Goal: Information Seeking & Learning: Learn about a topic

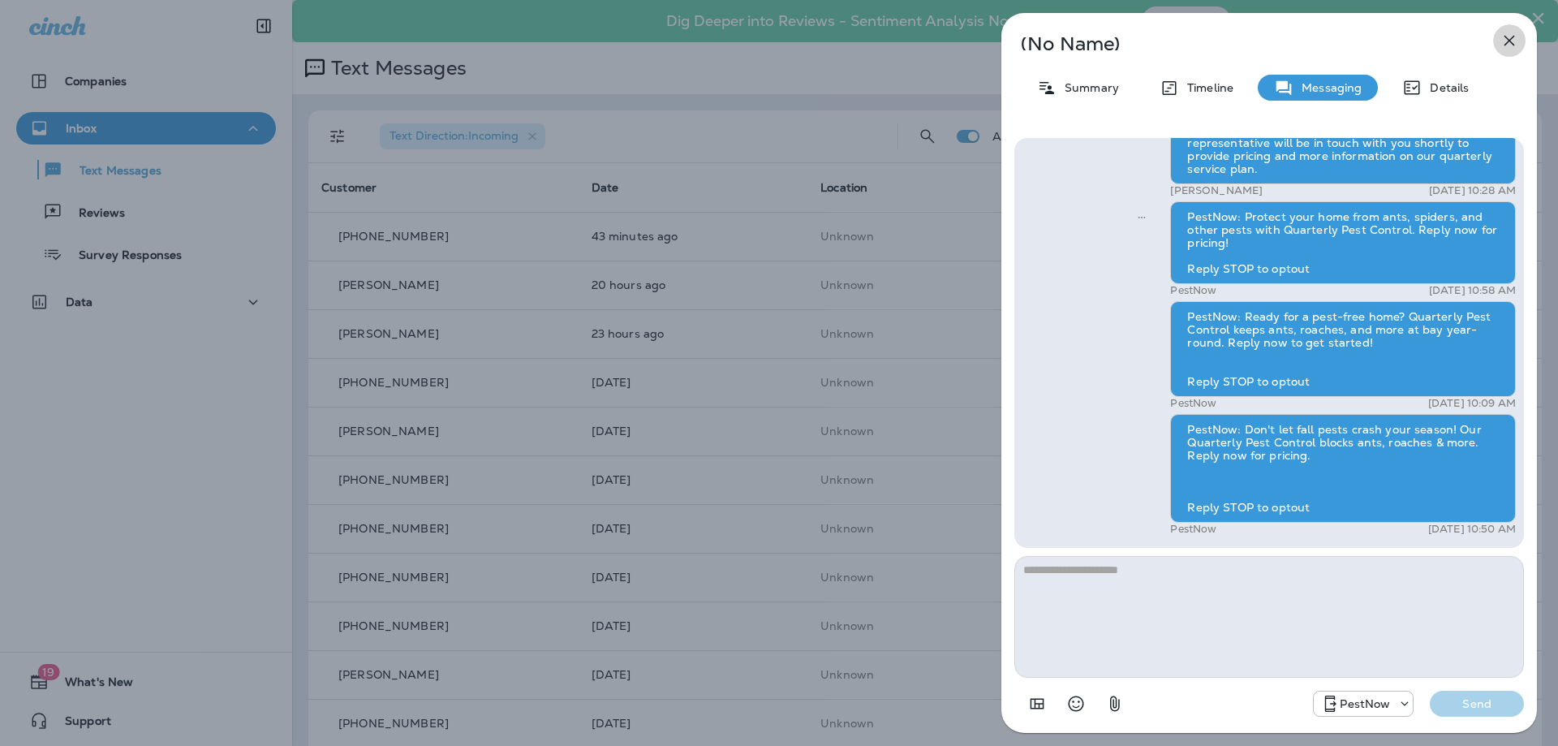
click at [1501, 37] on icon "button" at bounding box center [1508, 40] width 19 height 19
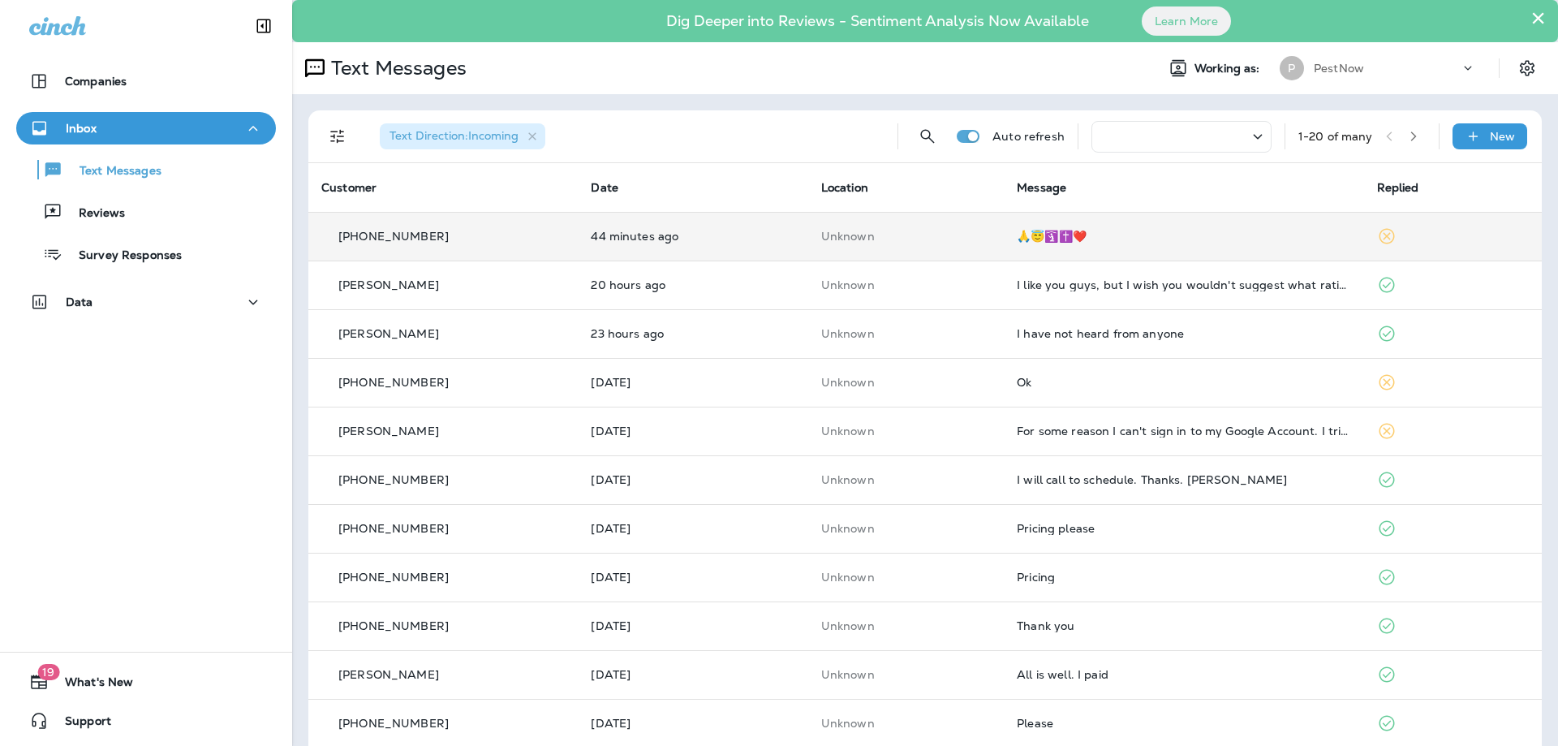
click at [1193, 230] on div "🙏😇🛐✝️❤️" at bounding box center [1182, 236] width 333 height 13
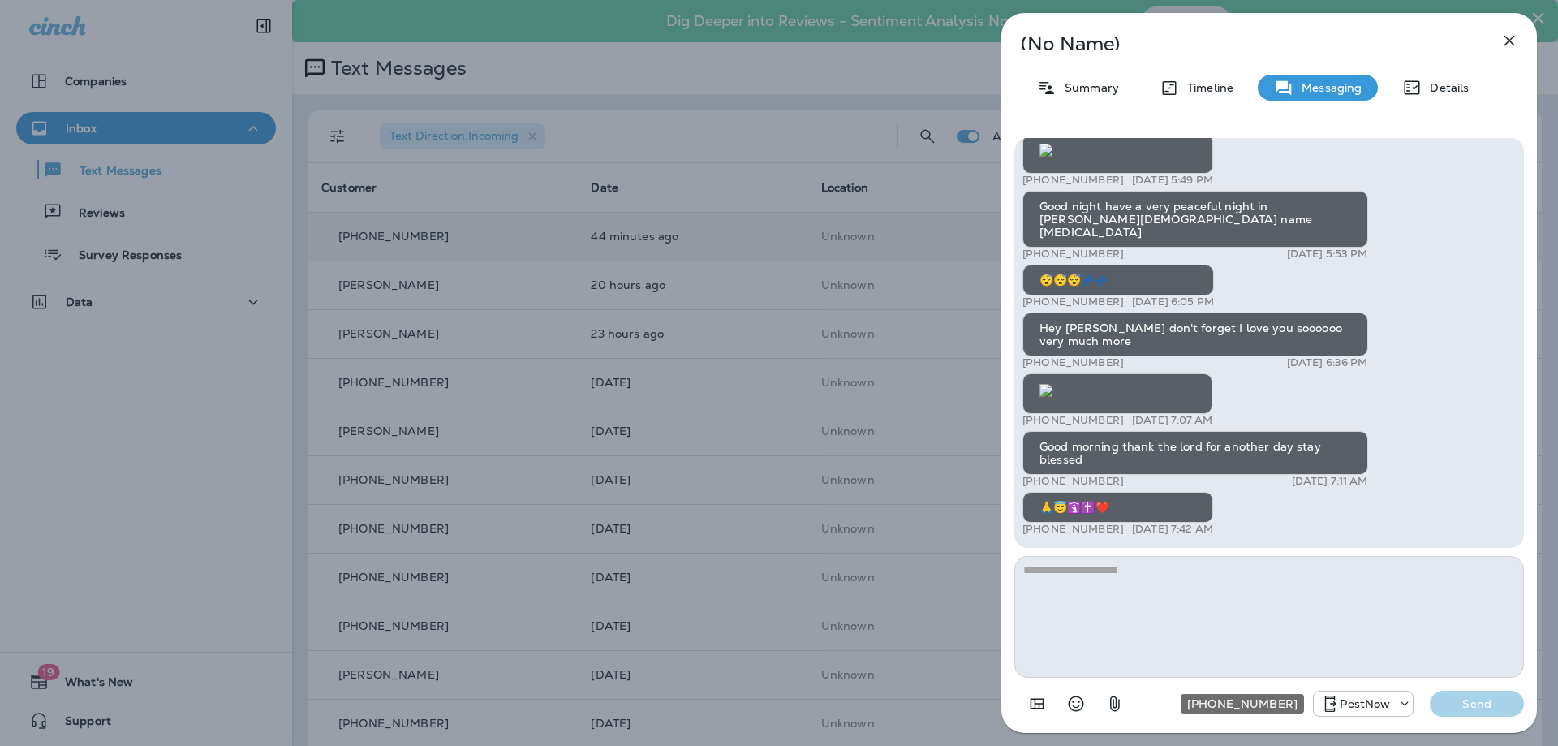
click at [1394, 703] on div "+1 (703) 691-5149" at bounding box center [1401, 703] width 23 height 16
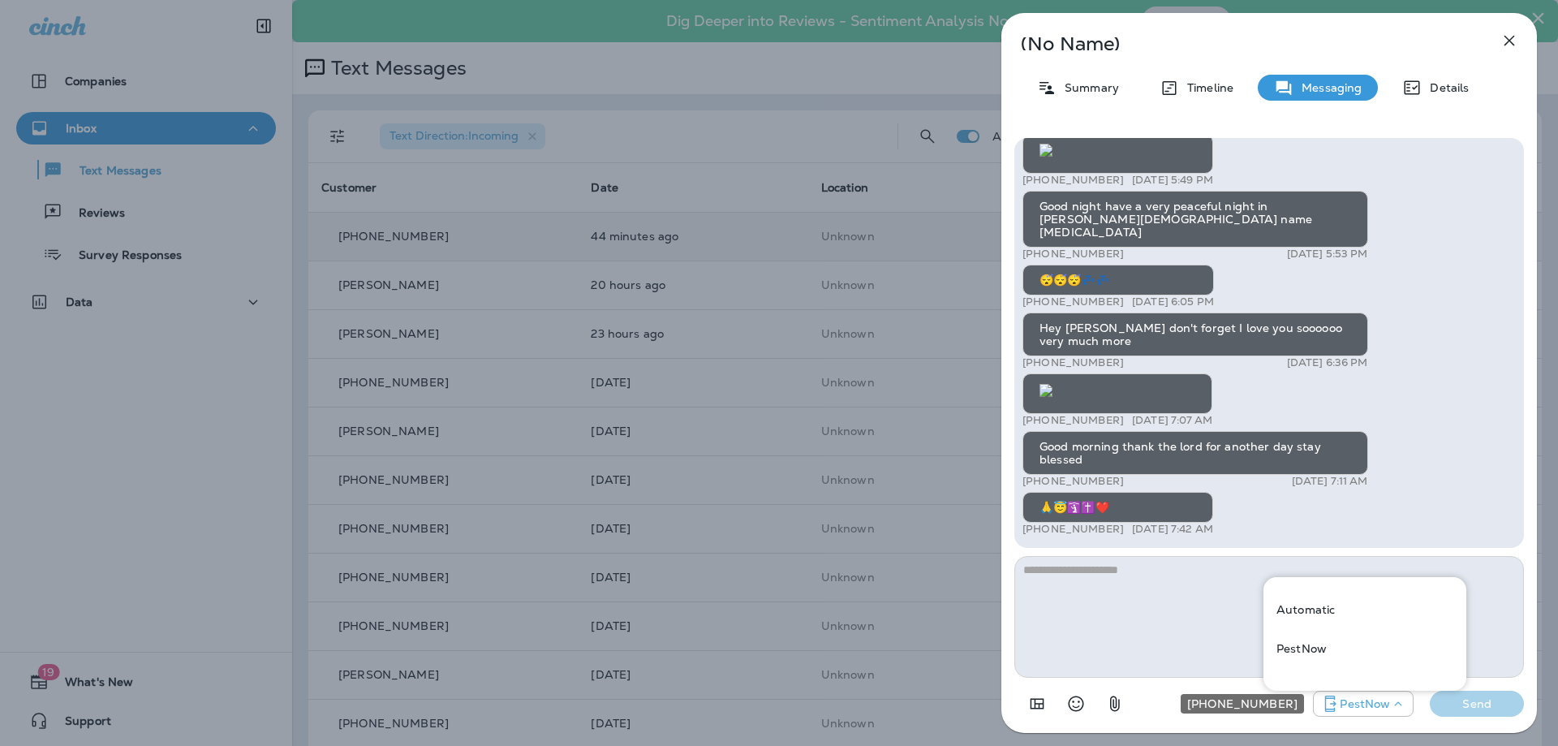
click at [1394, 703] on icon "+1 (703) 691-5149" at bounding box center [1398, 703] width 16 height 16
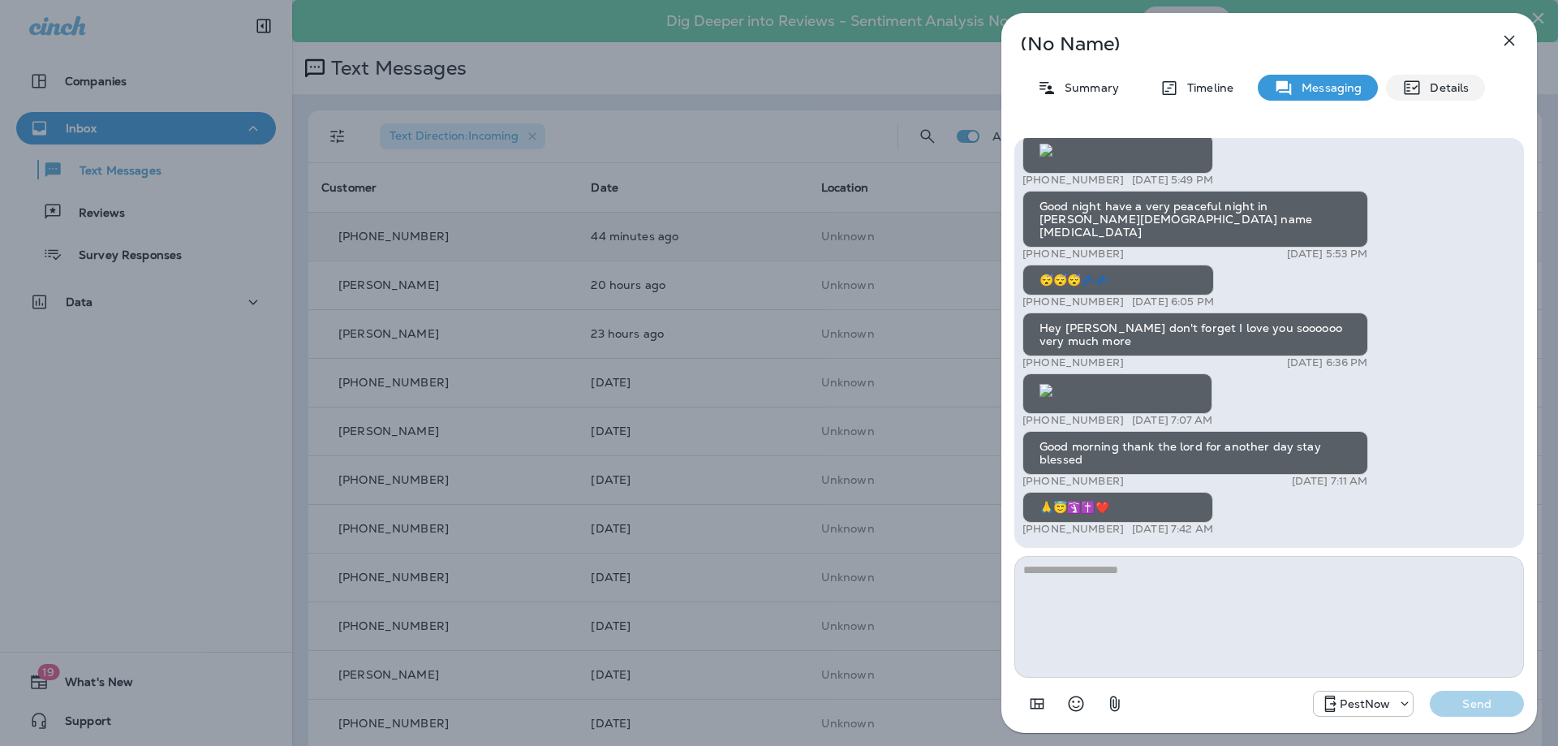
click at [1445, 89] on p "Details" at bounding box center [1444, 87] width 47 height 13
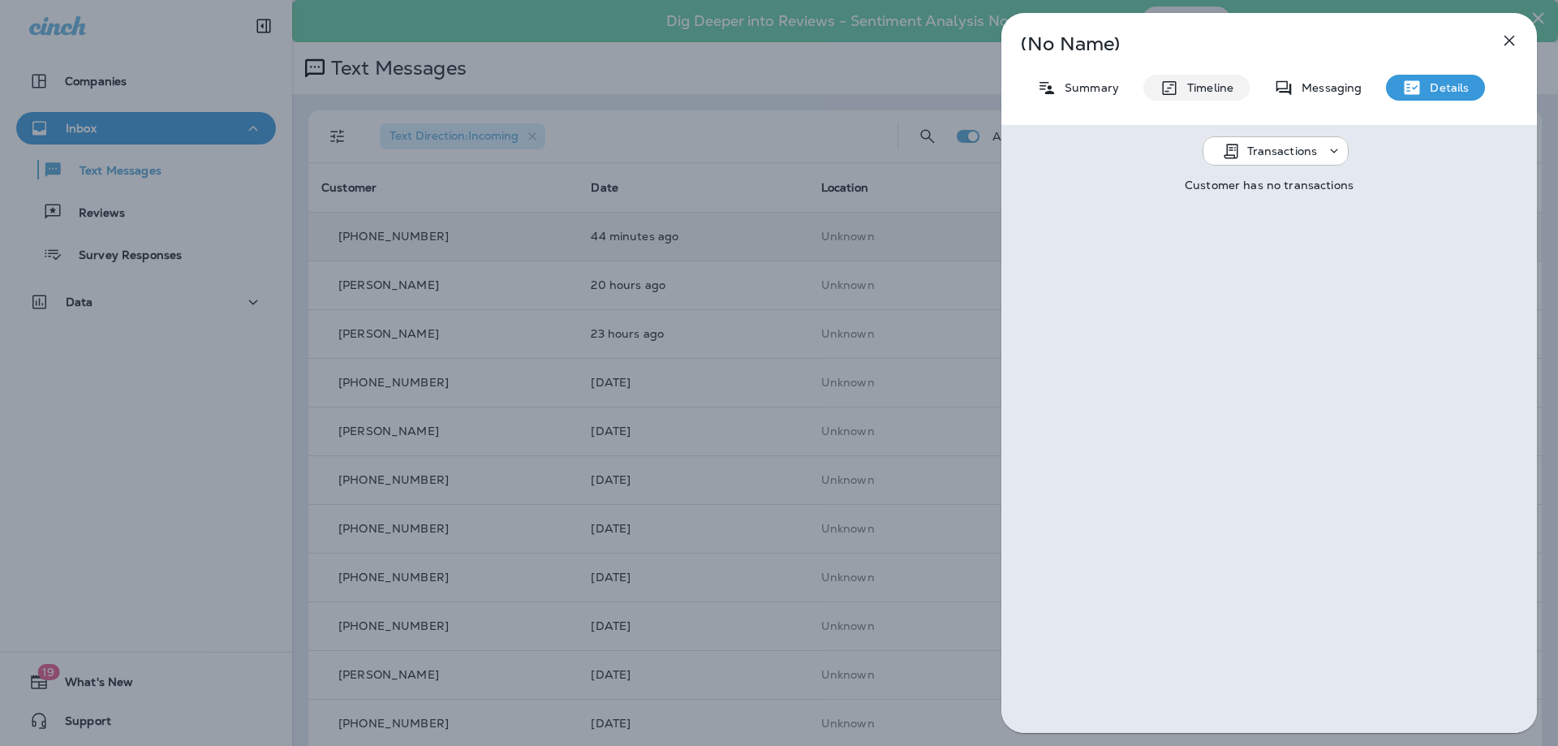
click at [1201, 88] on p "Timeline" at bounding box center [1206, 87] width 54 height 13
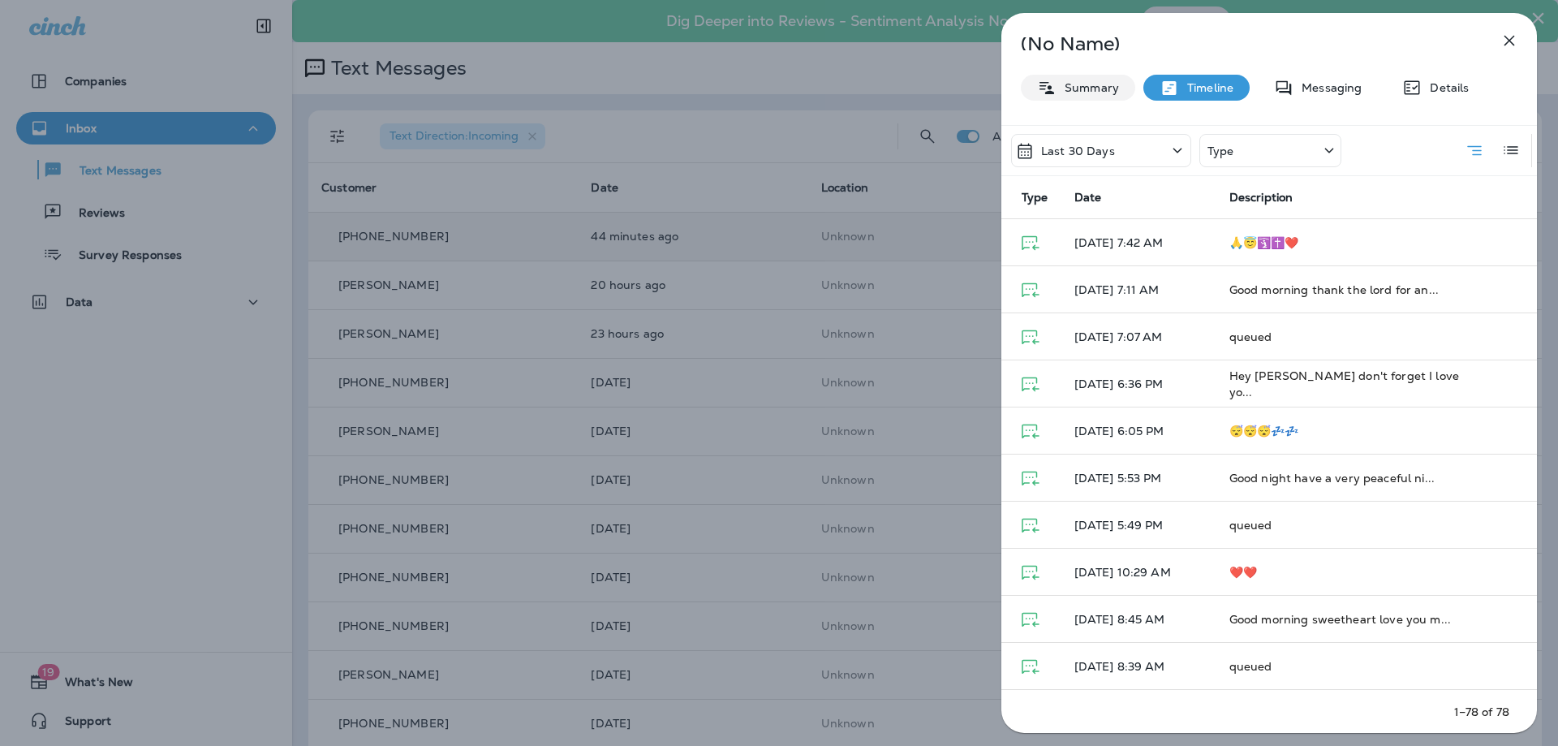
click at [1081, 86] on p "Summary" at bounding box center [1087, 87] width 62 height 13
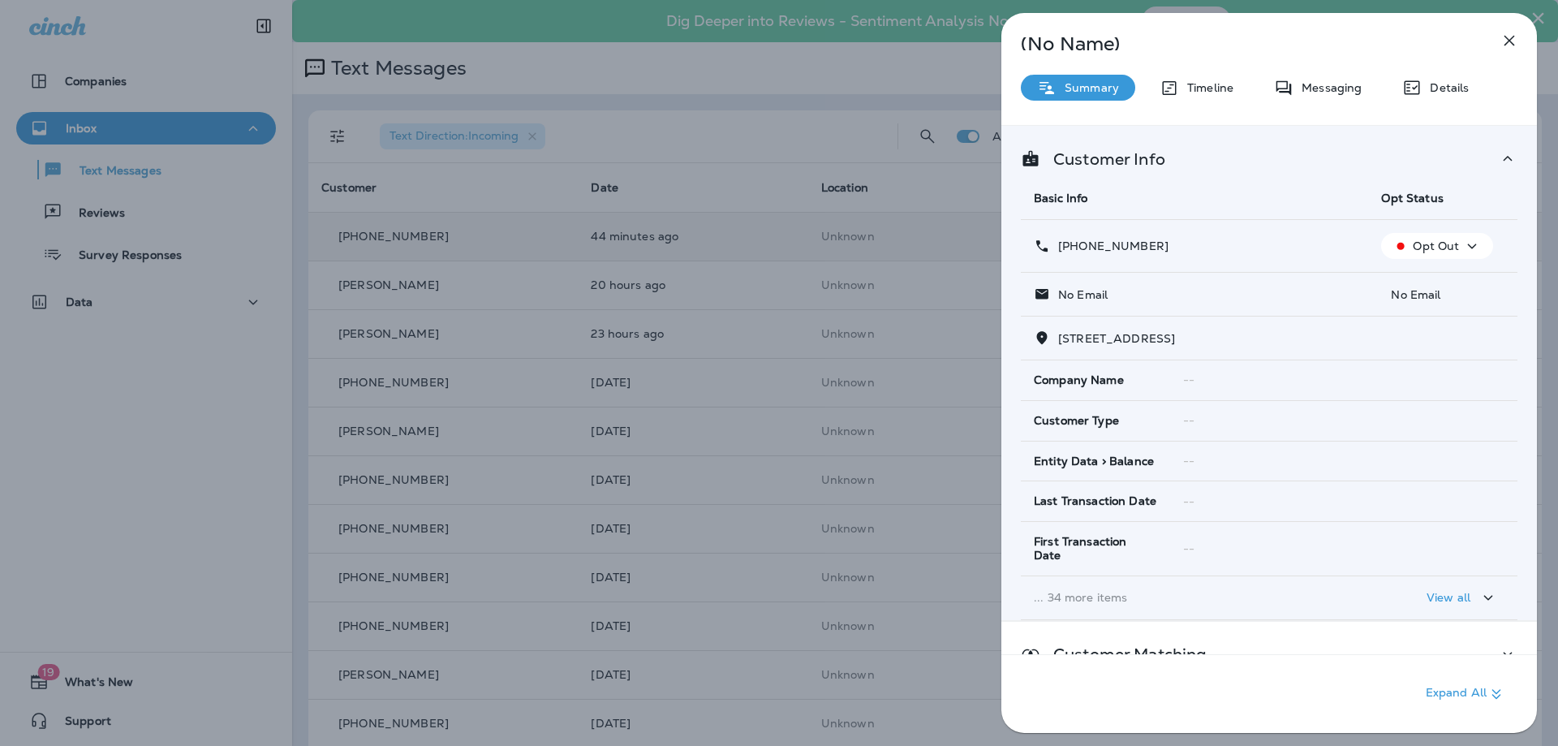
click at [1426, 240] on p "Opt Out" at bounding box center [1435, 245] width 46 height 13
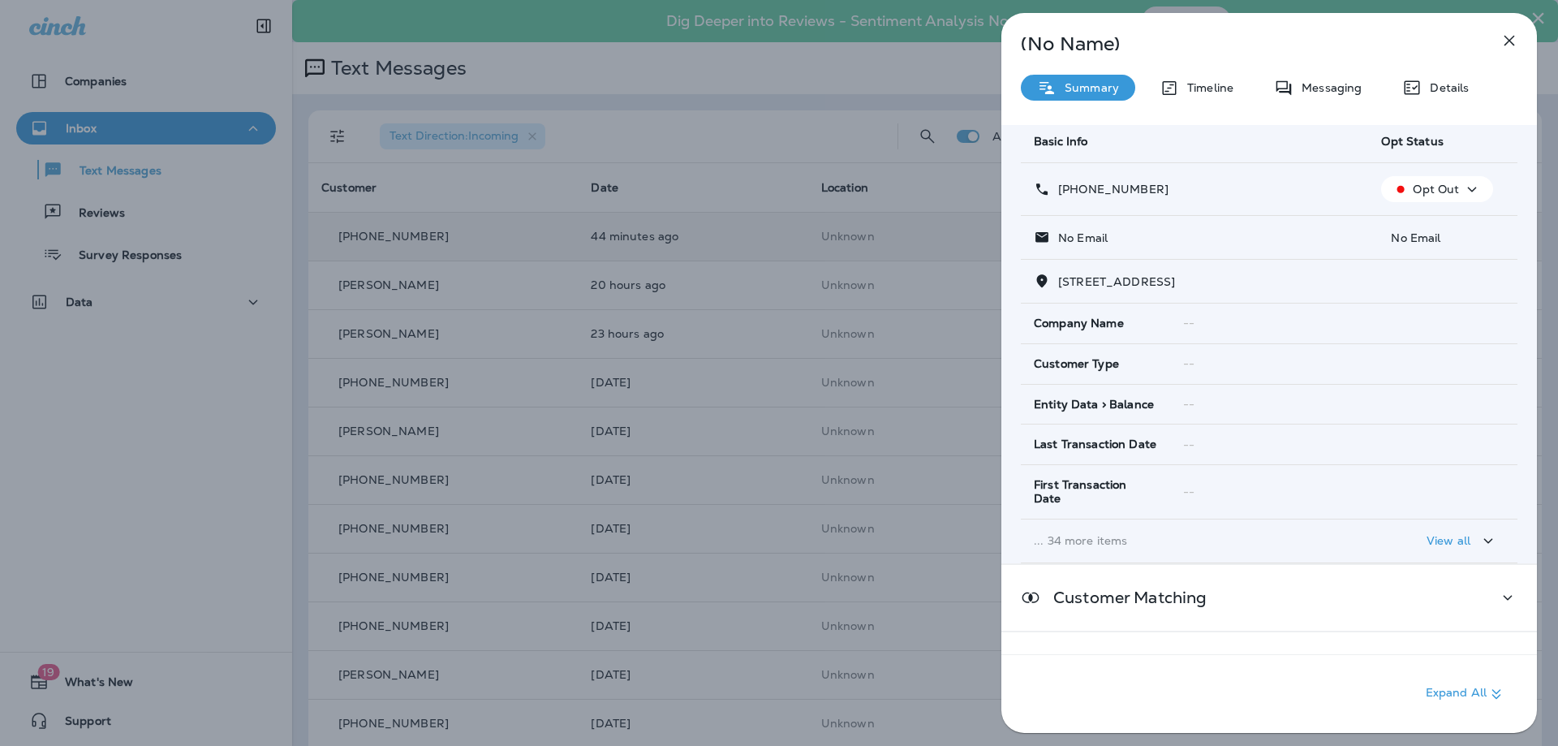
scroll to position [88, 0]
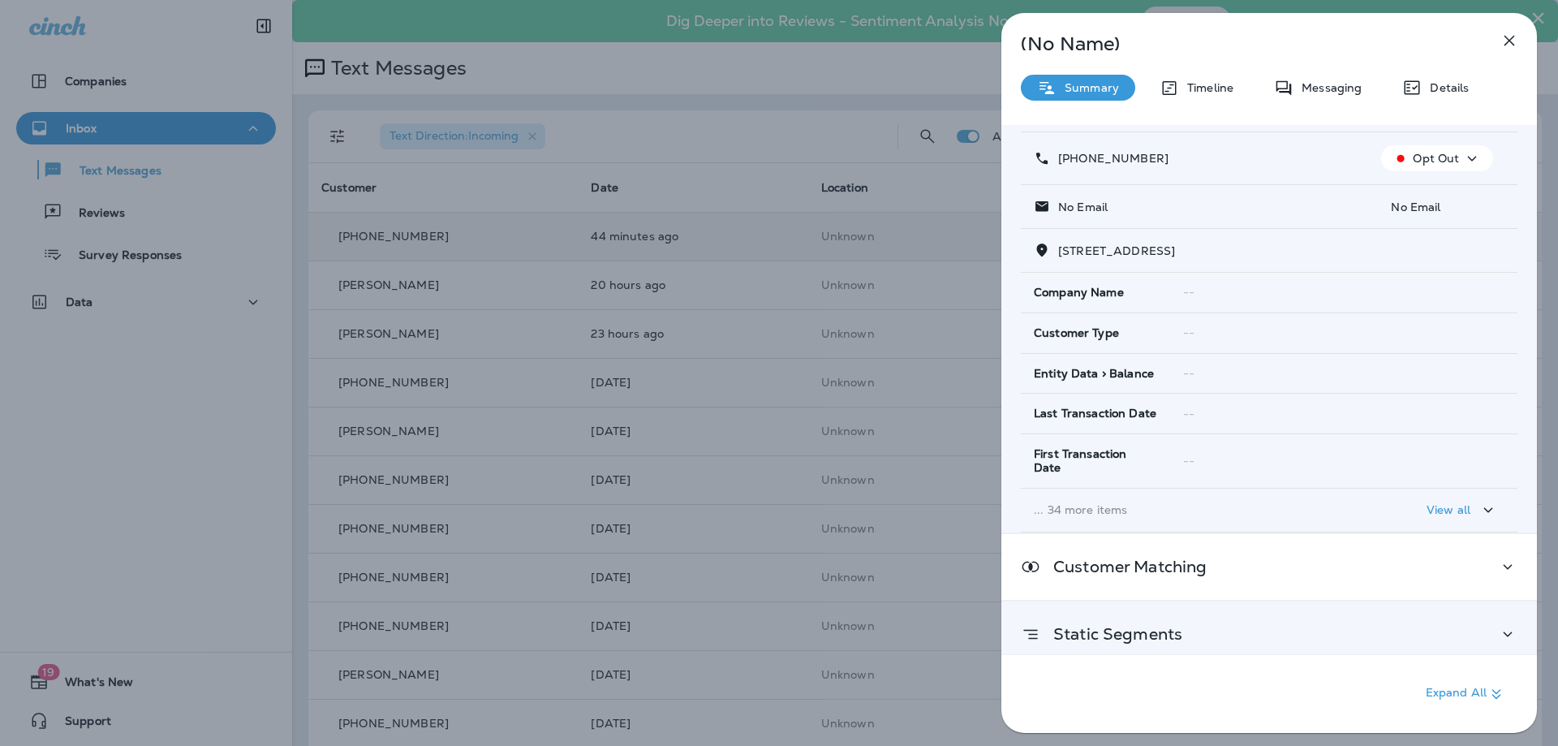
click at [1169, 627] on p "Static Segments" at bounding box center [1111, 633] width 142 height 13
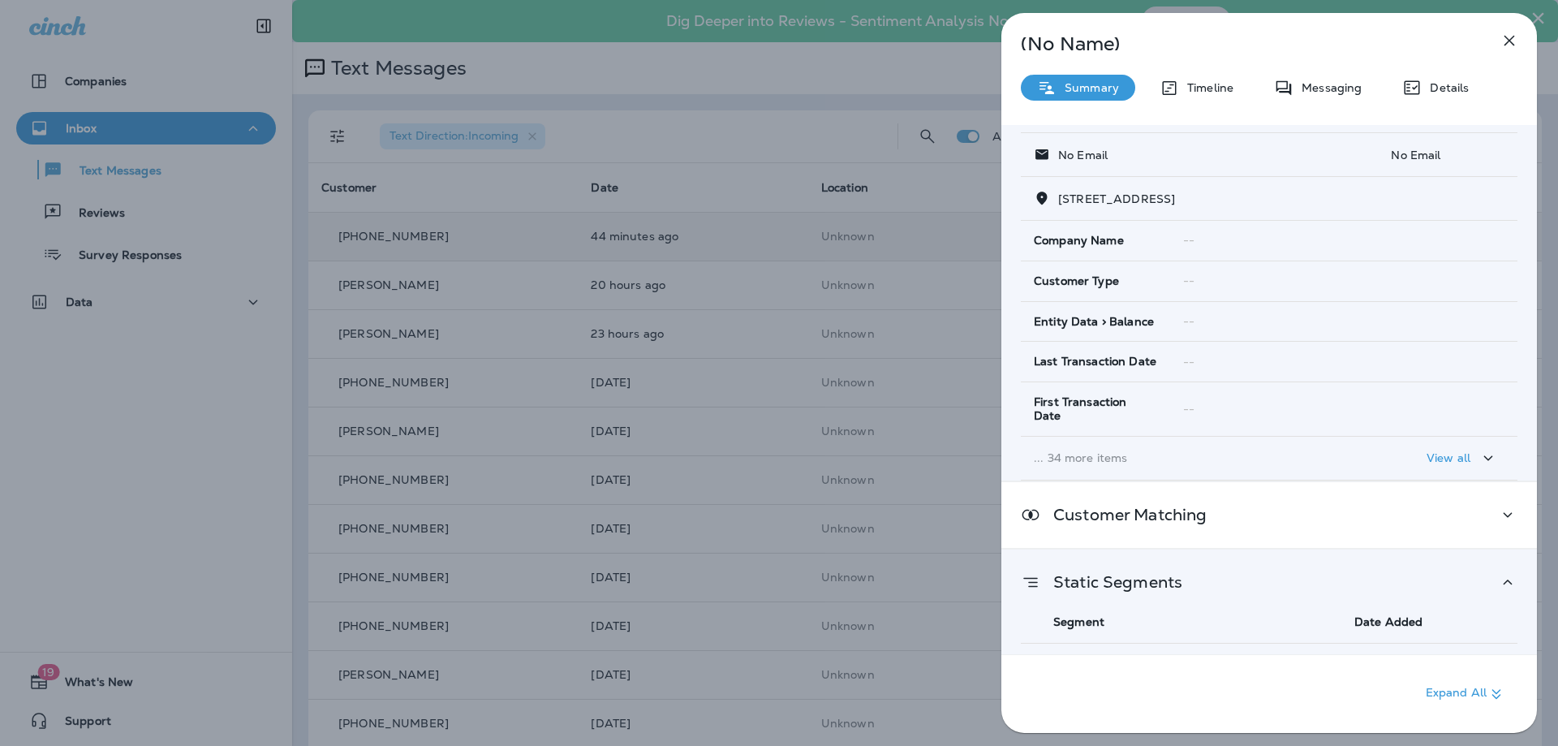
scroll to position [168, 0]
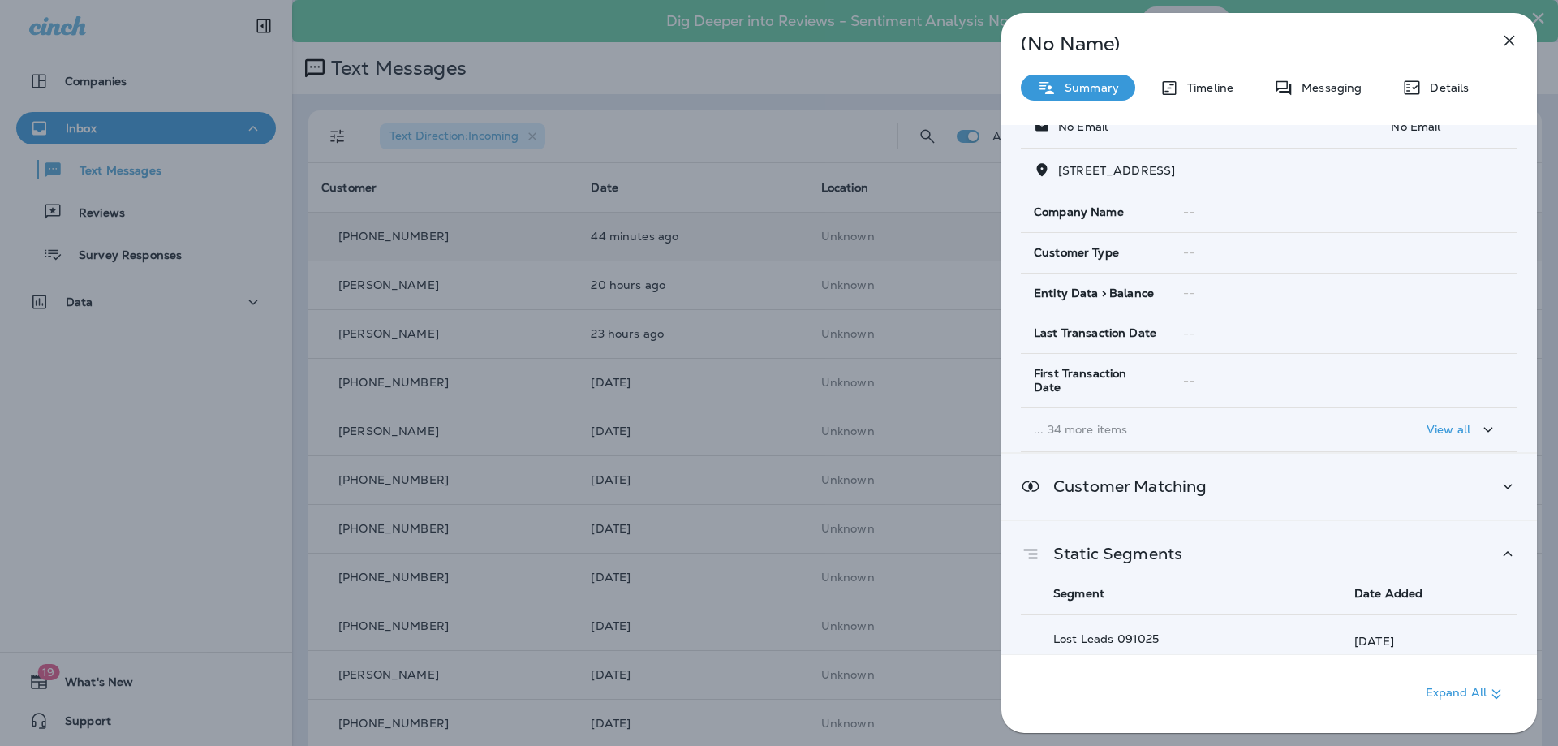
click at [1129, 479] on p "Customer Matching" at bounding box center [1123, 485] width 166 height 13
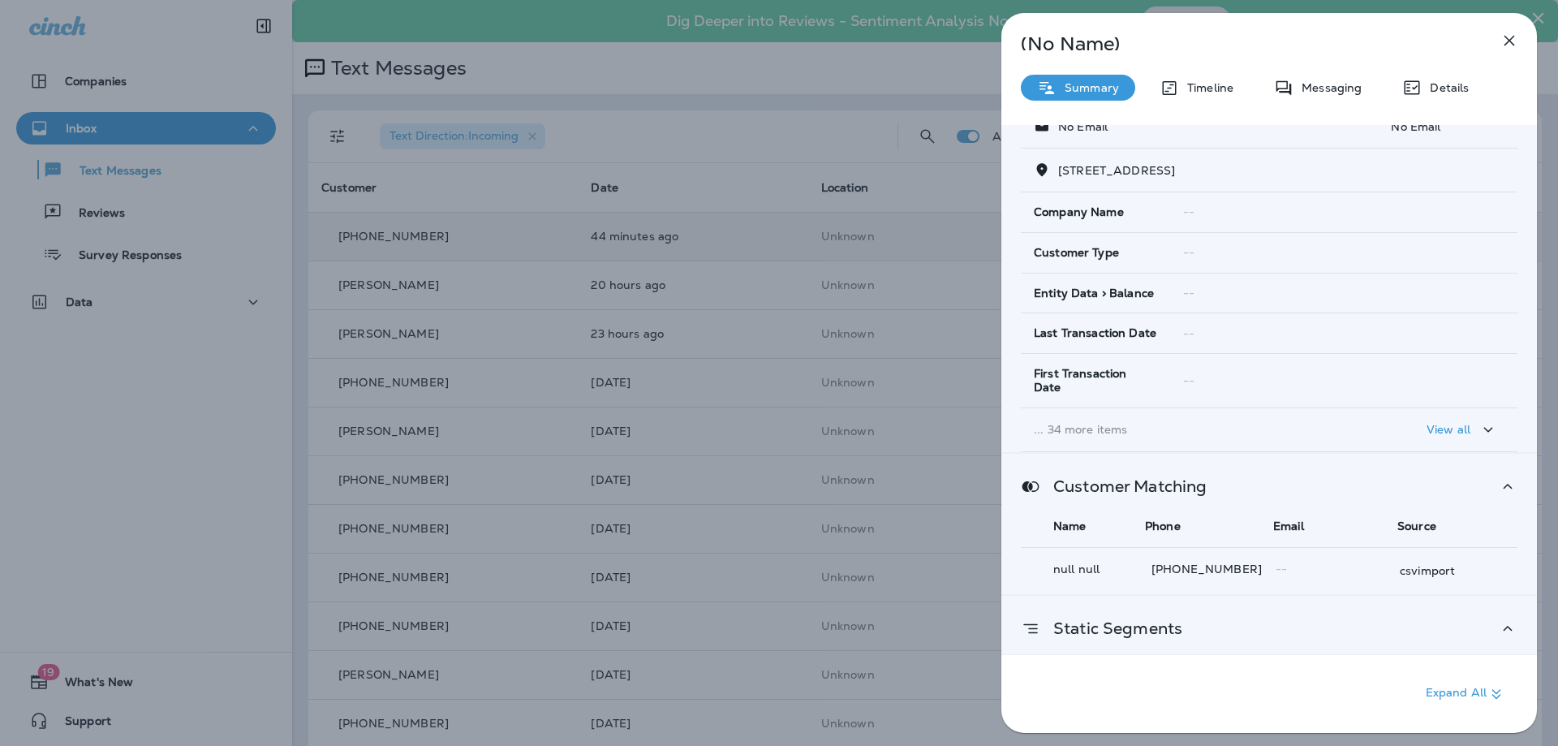
click at [1129, 479] on p "Customer Matching" at bounding box center [1123, 485] width 166 height 13
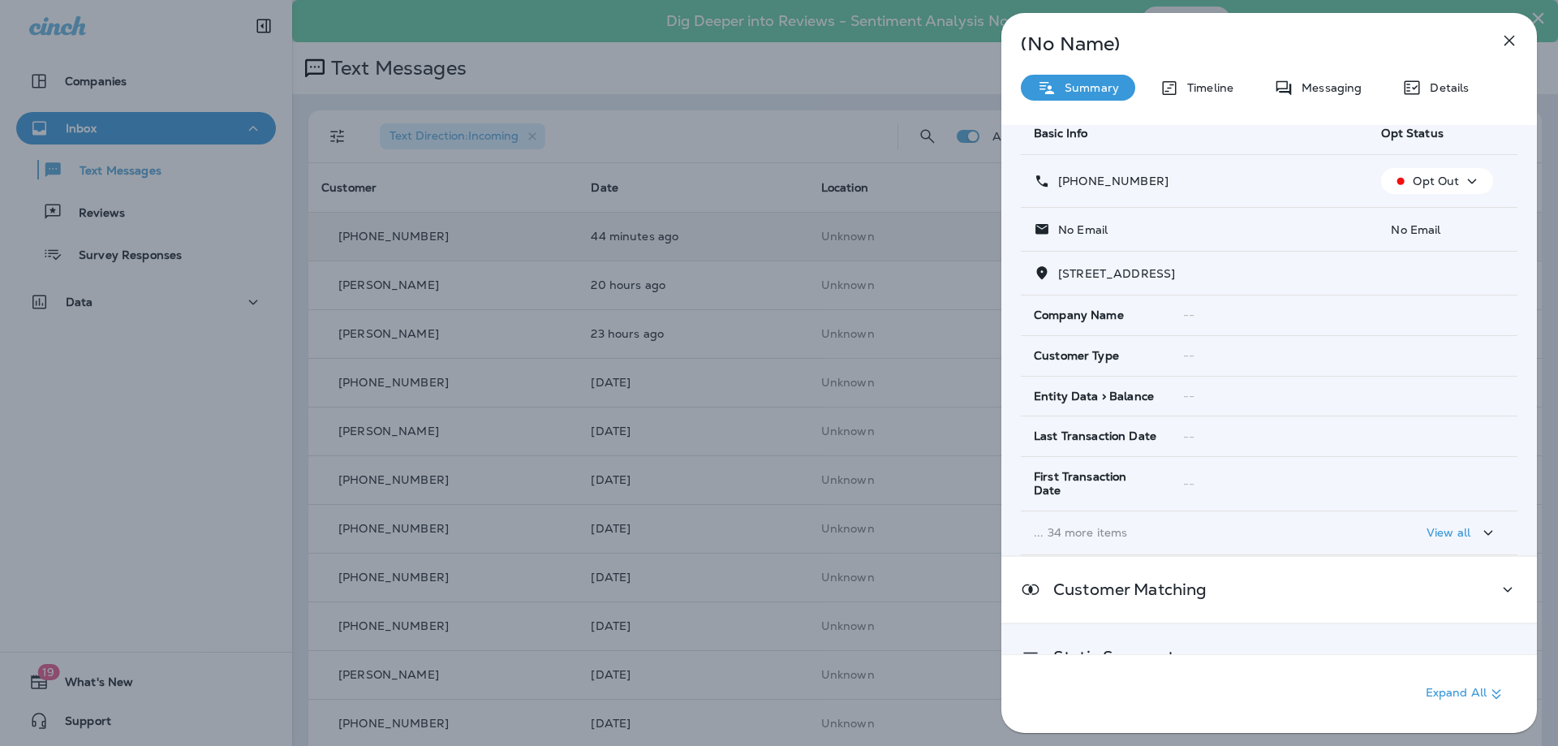
scroll to position [0, 0]
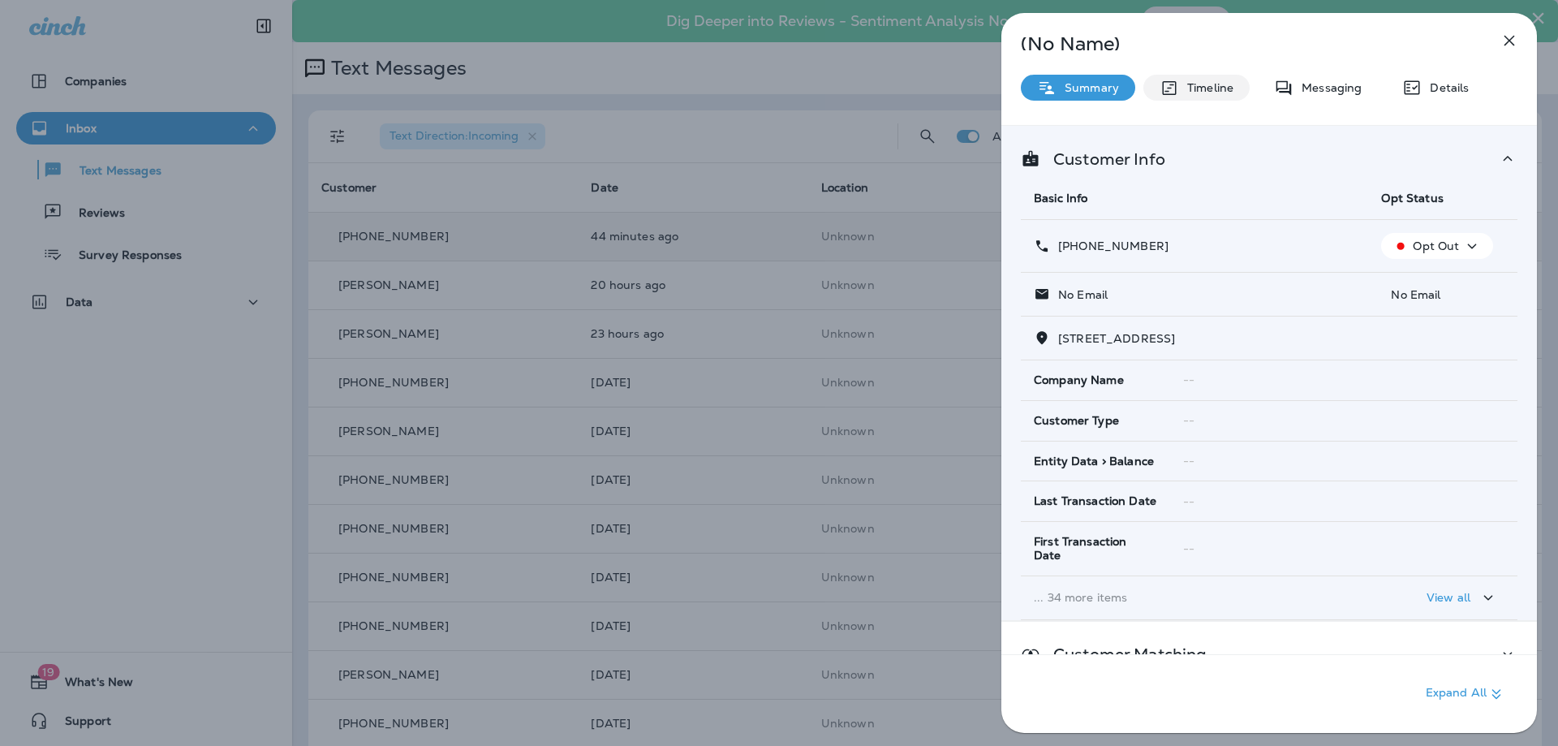
click at [1214, 81] on p "Timeline" at bounding box center [1206, 87] width 54 height 13
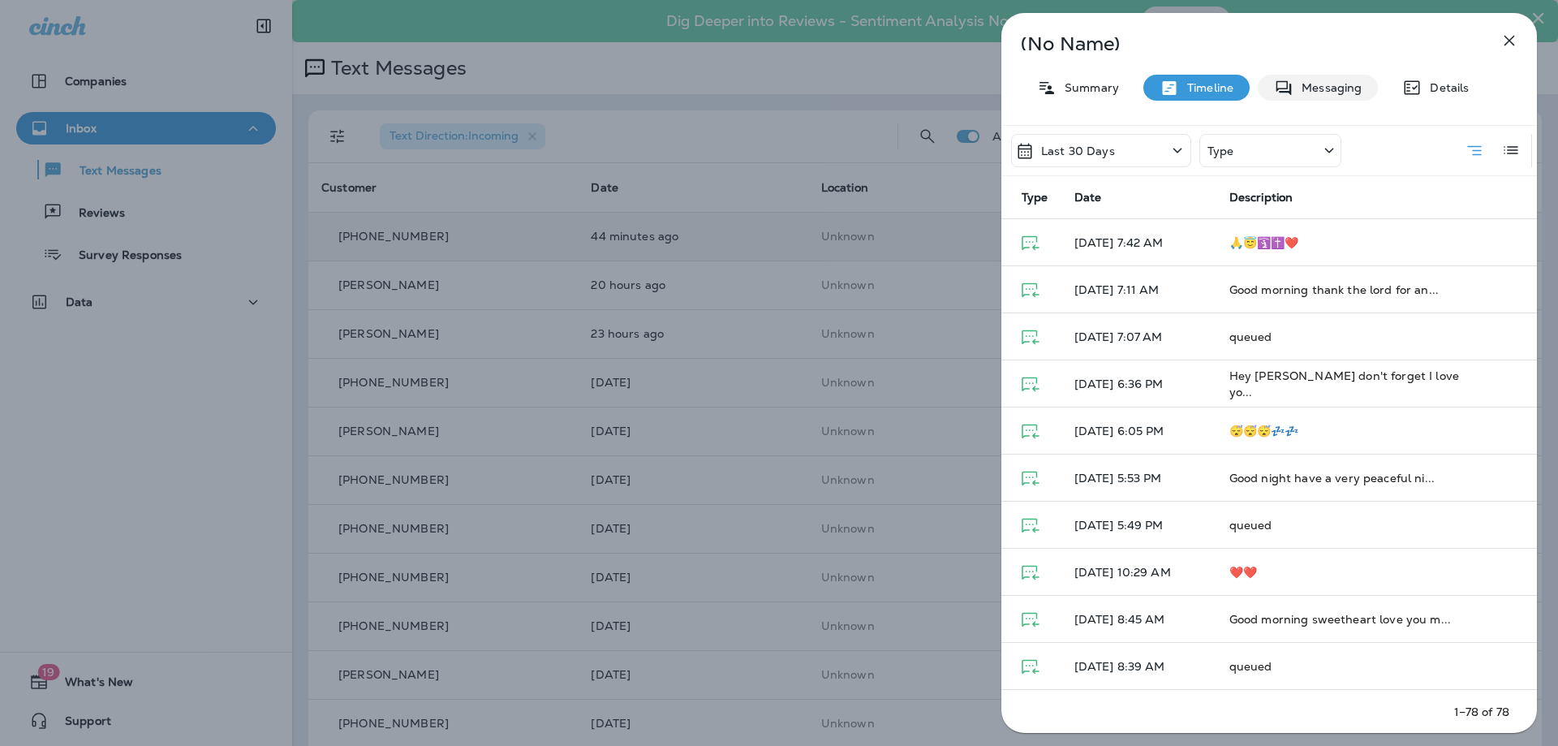
click at [1342, 88] on p "Messaging" at bounding box center [1327, 87] width 68 height 13
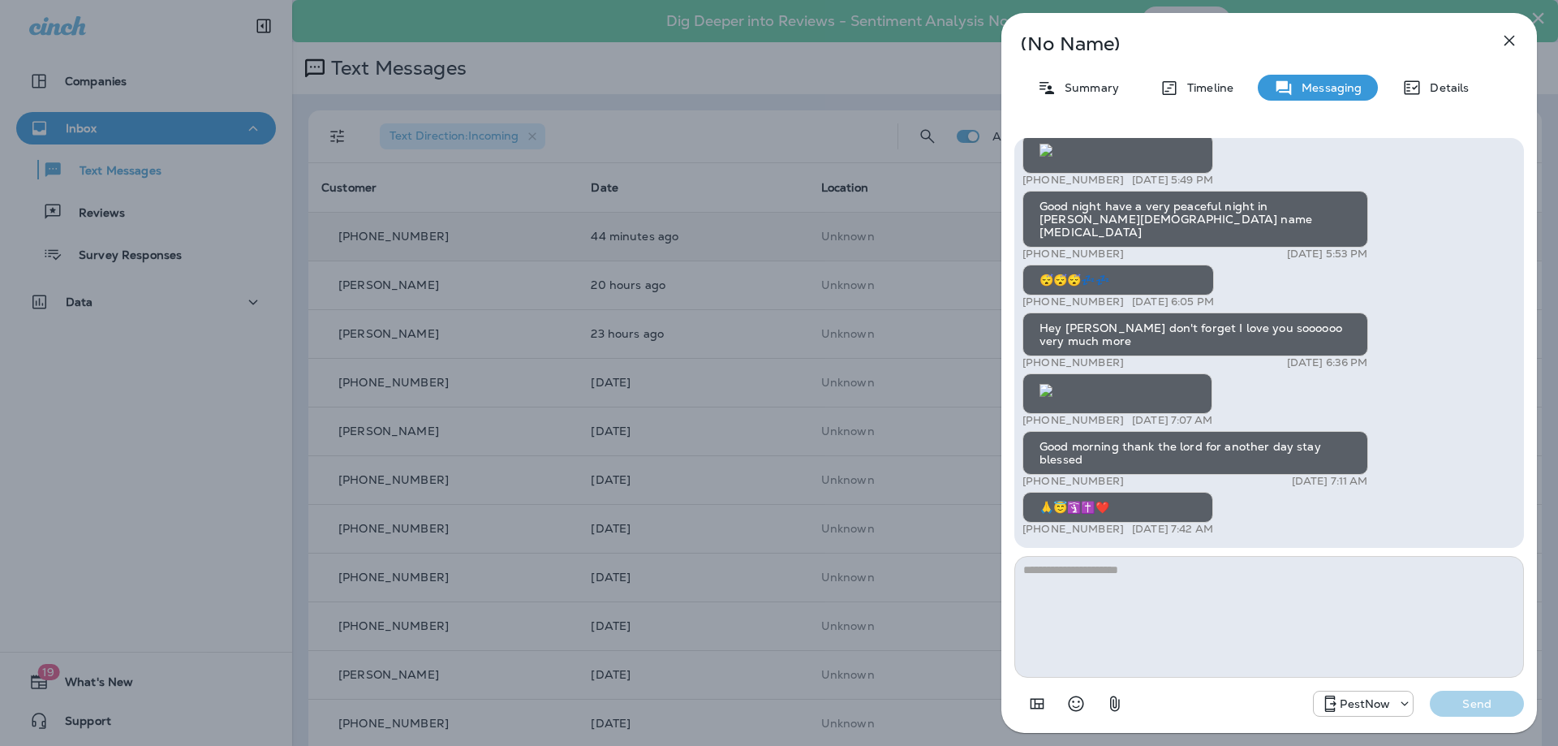
click at [1089, 527] on p "[PHONE_NUMBER]" at bounding box center [1072, 528] width 101 height 13
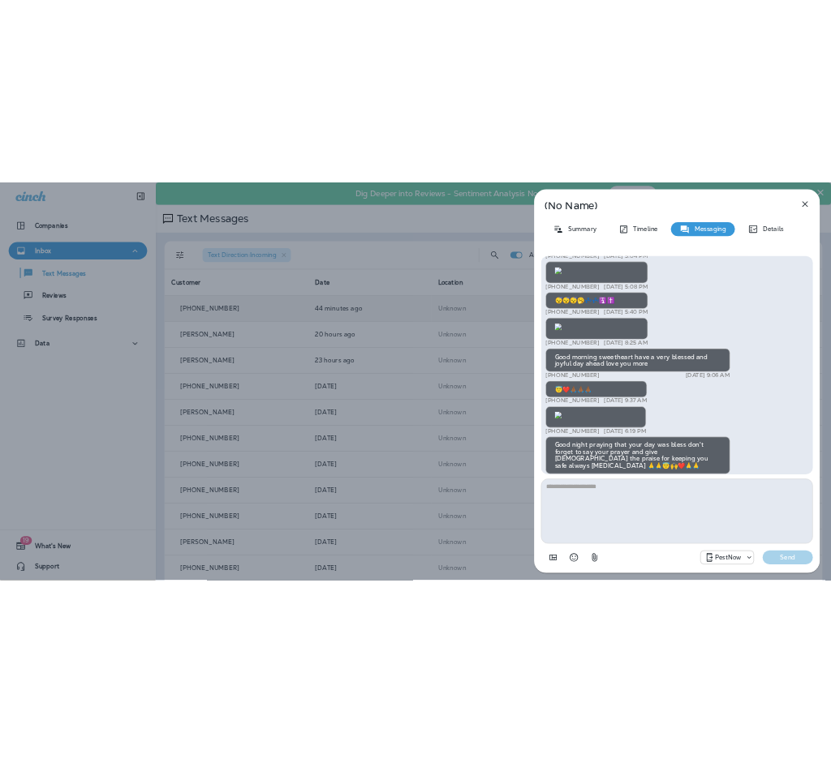
scroll to position [-1459, 0]
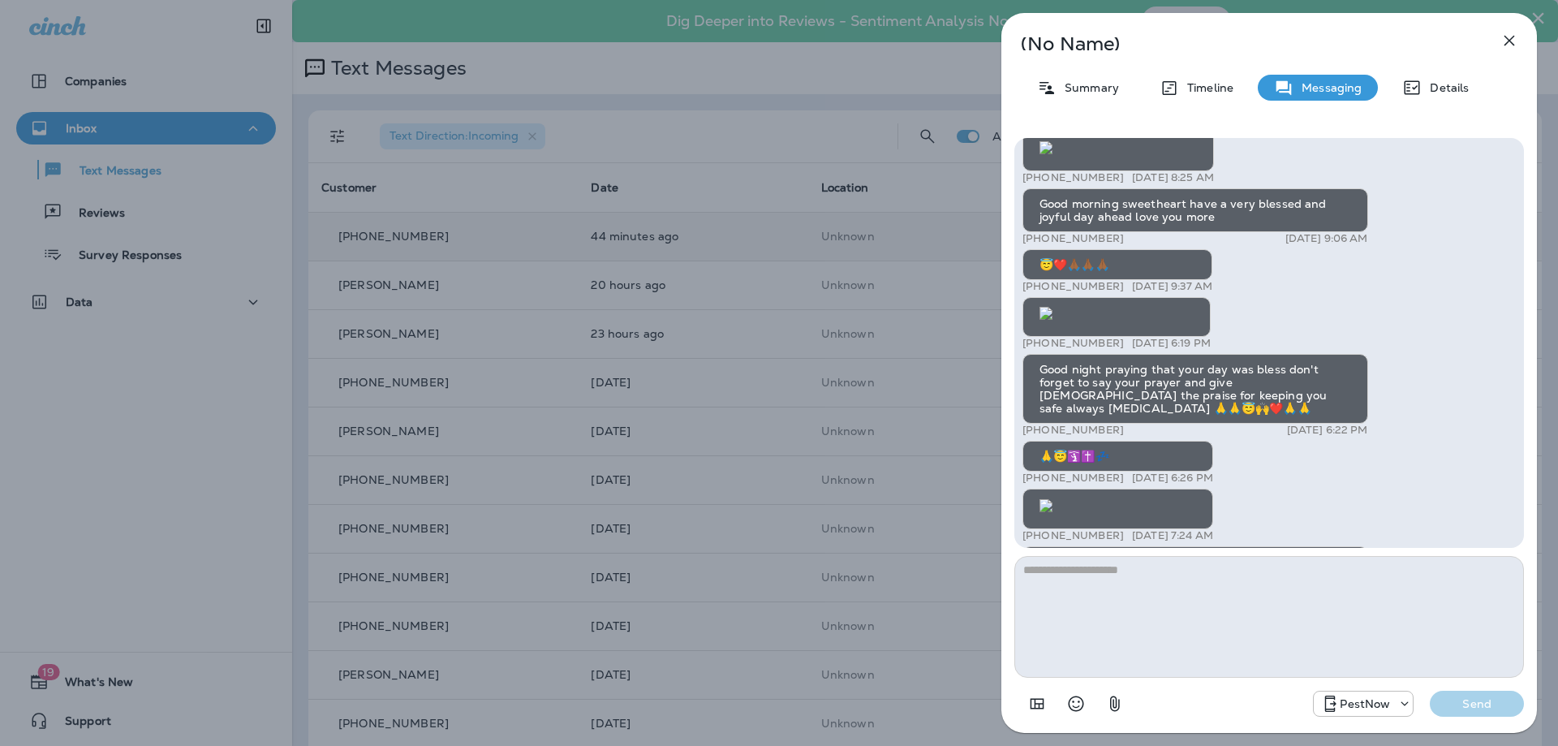
click at [1491, 73] on div "(No Name) Summary Timeline Messaging Details PestNow: Get lasting protection fr…" at bounding box center [1268, 373] width 535 height 720
click at [1507, 37] on icon "button" at bounding box center [1508, 40] width 19 height 19
